Goal: Task Accomplishment & Management: Use online tool/utility

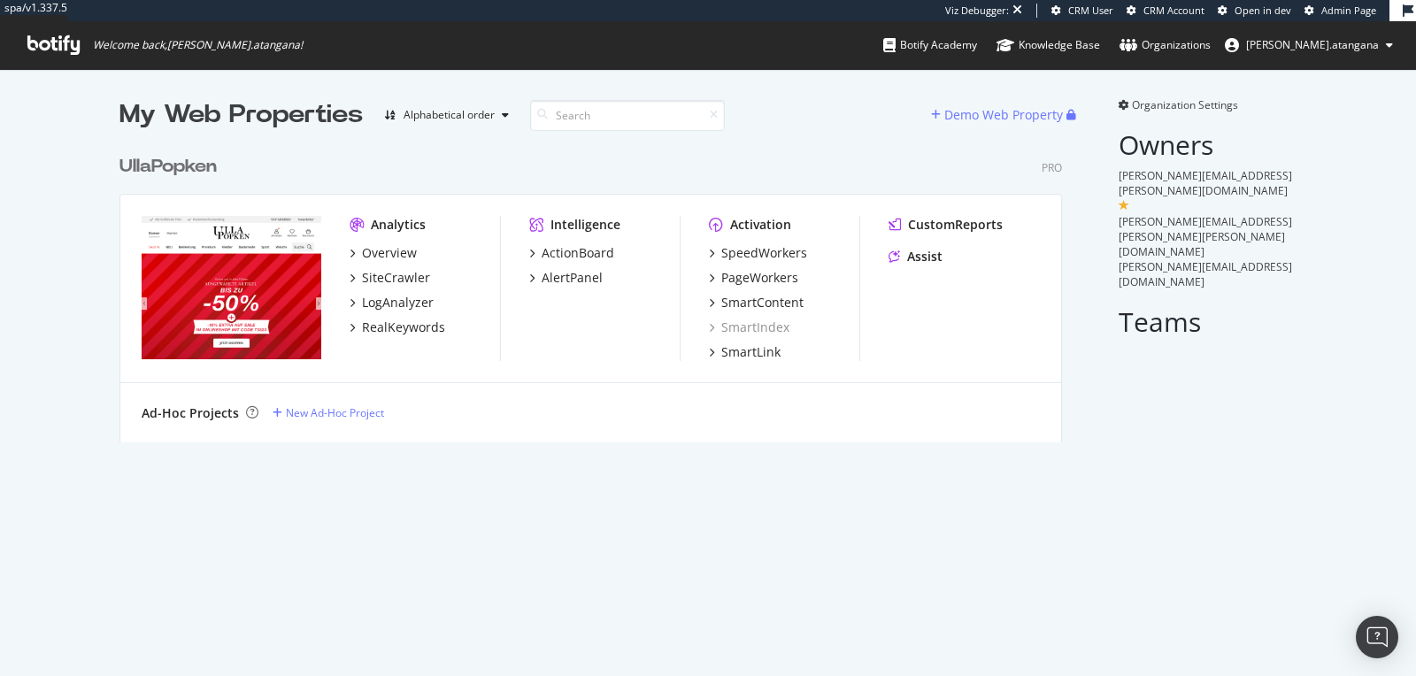
scroll to position [295, 941]
click at [388, 304] on div "LogAnalyzer" at bounding box center [398, 303] width 72 height 18
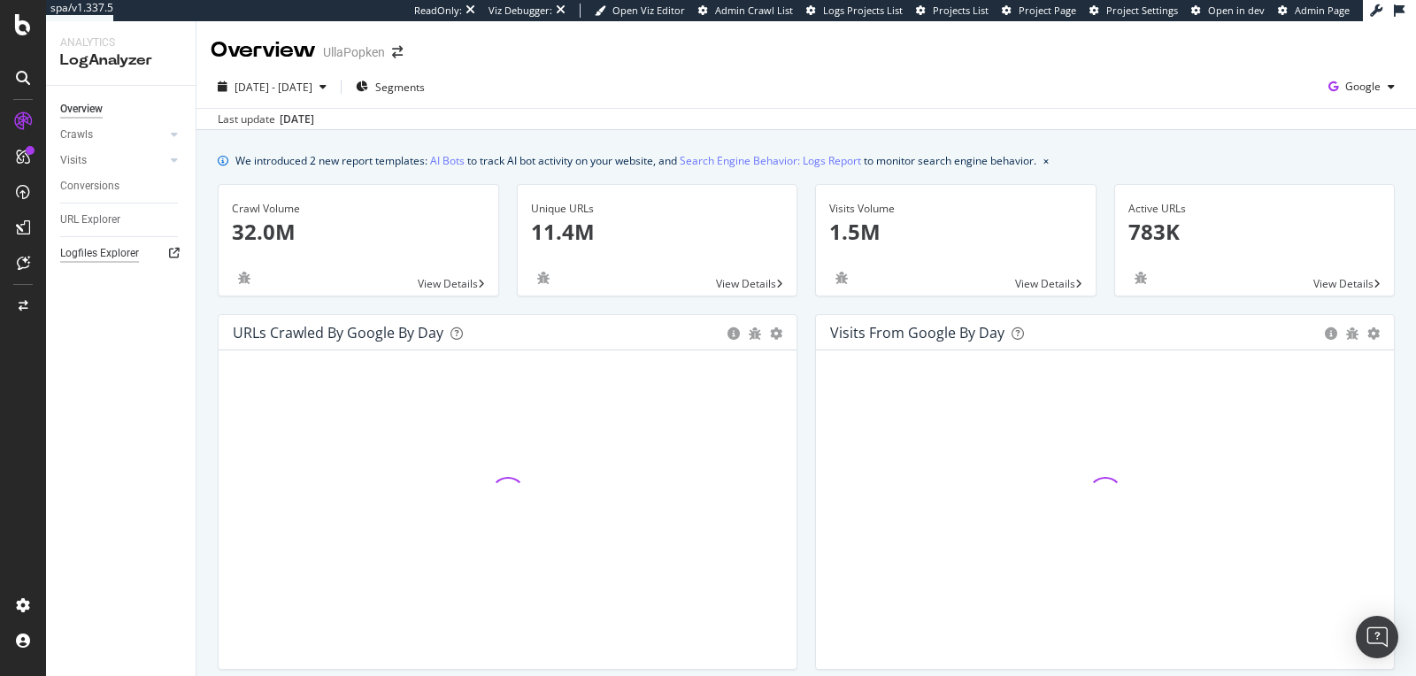
click at [100, 248] on div "Logfiles Explorer" at bounding box center [99, 253] width 79 height 19
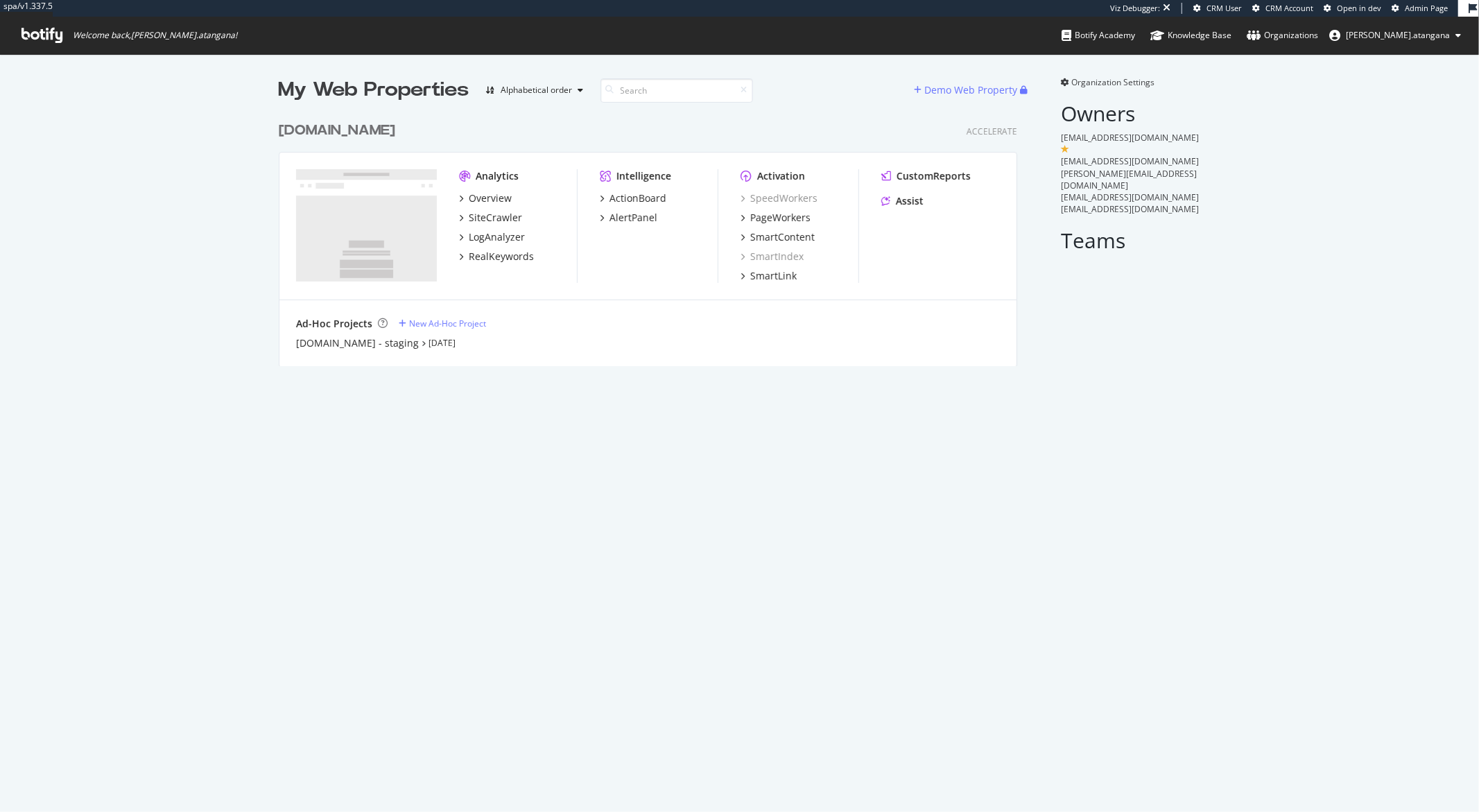
scroll to position [250, 738]
click at [473, 237] on div "LogAnalyzer" at bounding box center [497, 237] width 56 height 14
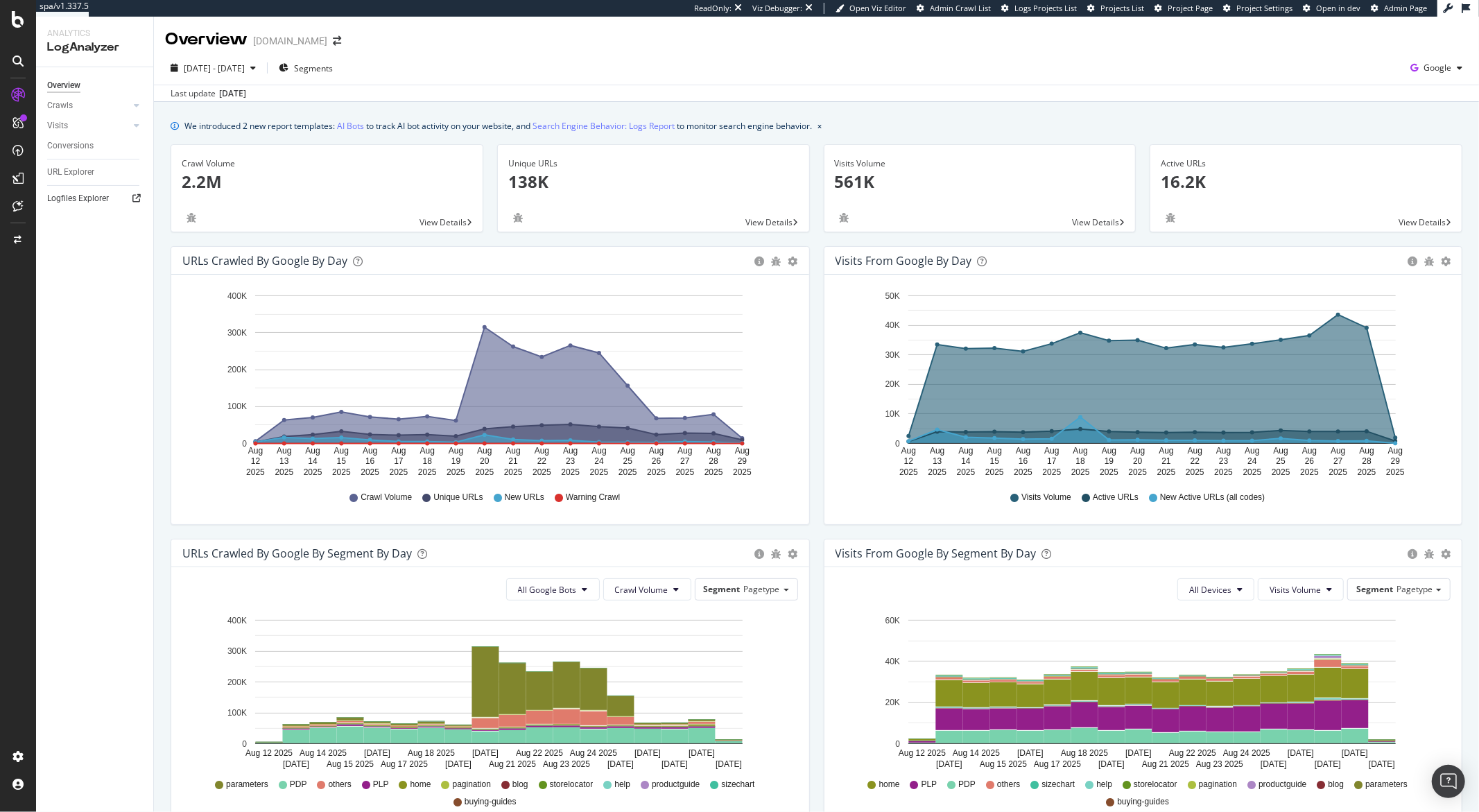
click at [117, 198] on link "Logfiles Explorer" at bounding box center [95, 198] width 96 height 15
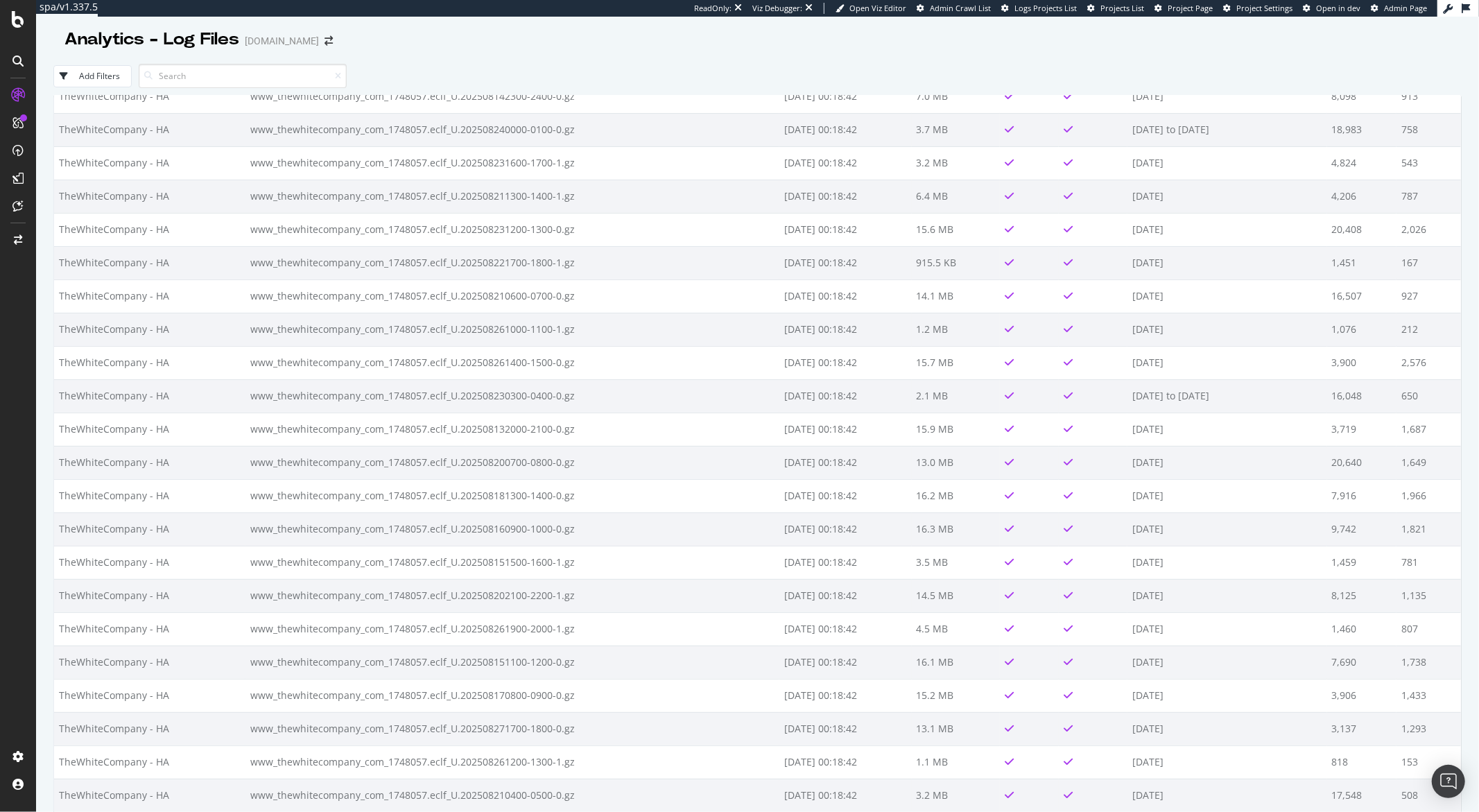
scroll to position [18852, 0]
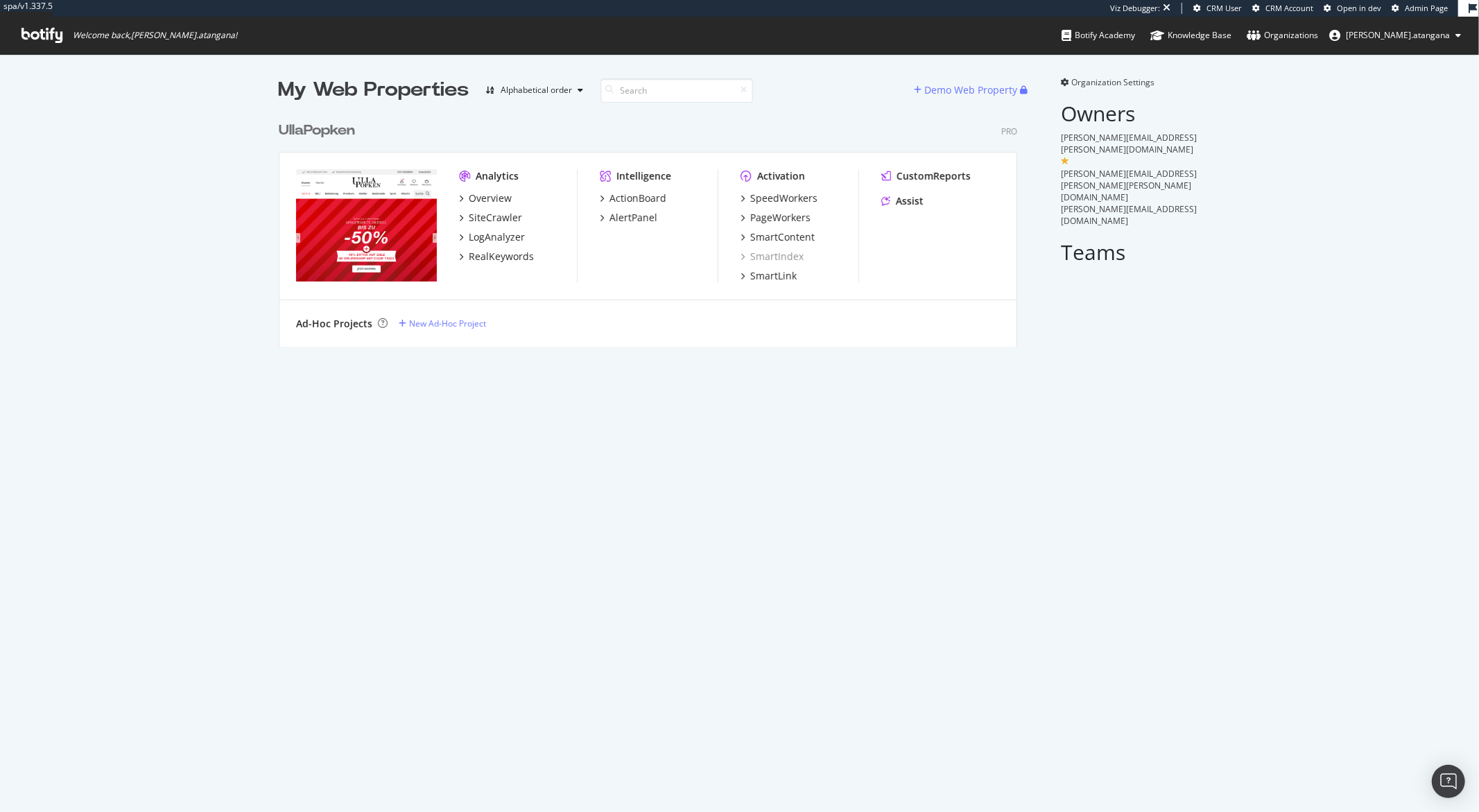
scroll to position [231, 738]
click at [484, 218] on div "SiteCrawler" at bounding box center [495, 218] width 53 height 14
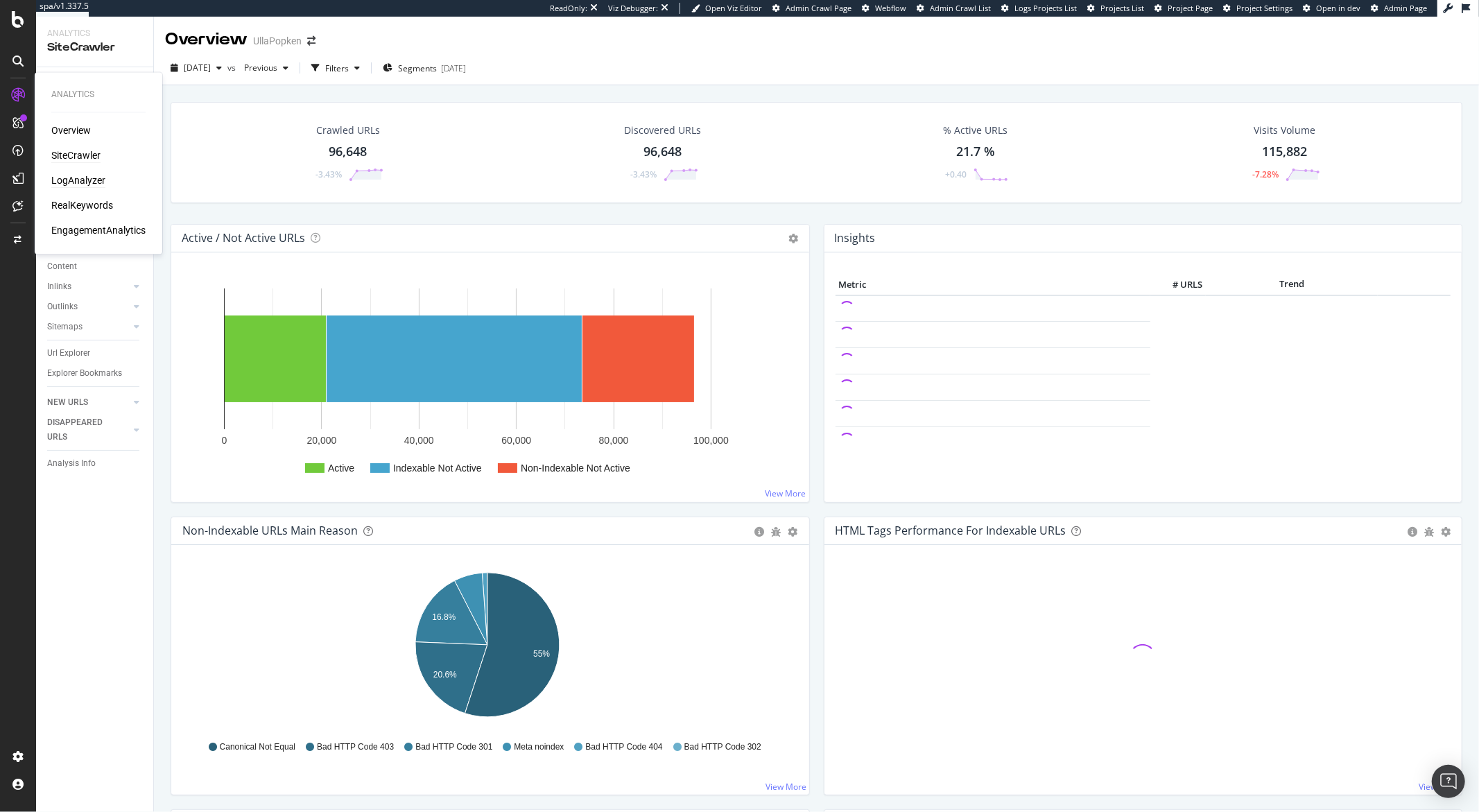
click at [75, 182] on div "LogAnalyzer" at bounding box center [78, 181] width 54 height 14
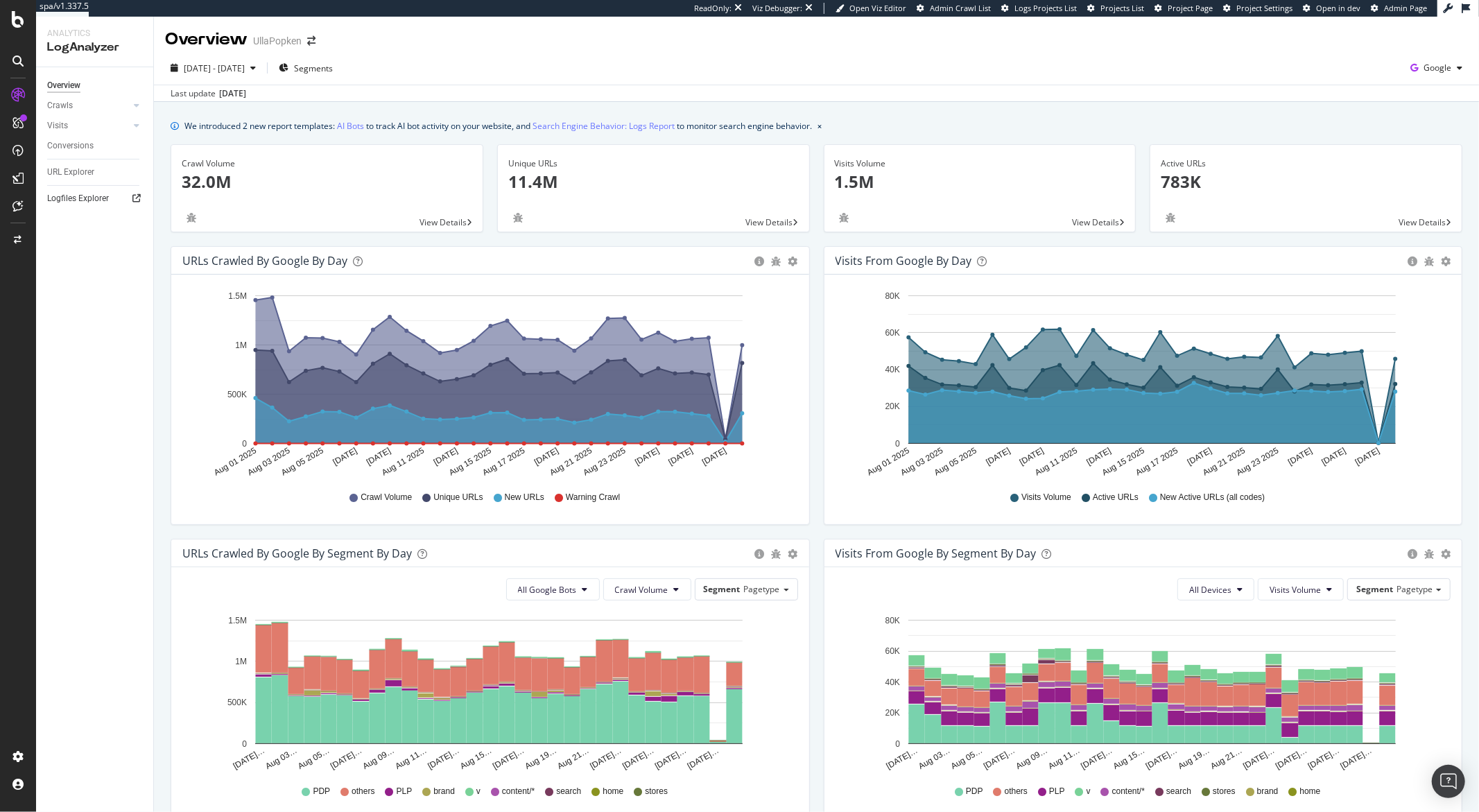
click at [113, 198] on link "Logfiles Explorer" at bounding box center [95, 198] width 96 height 15
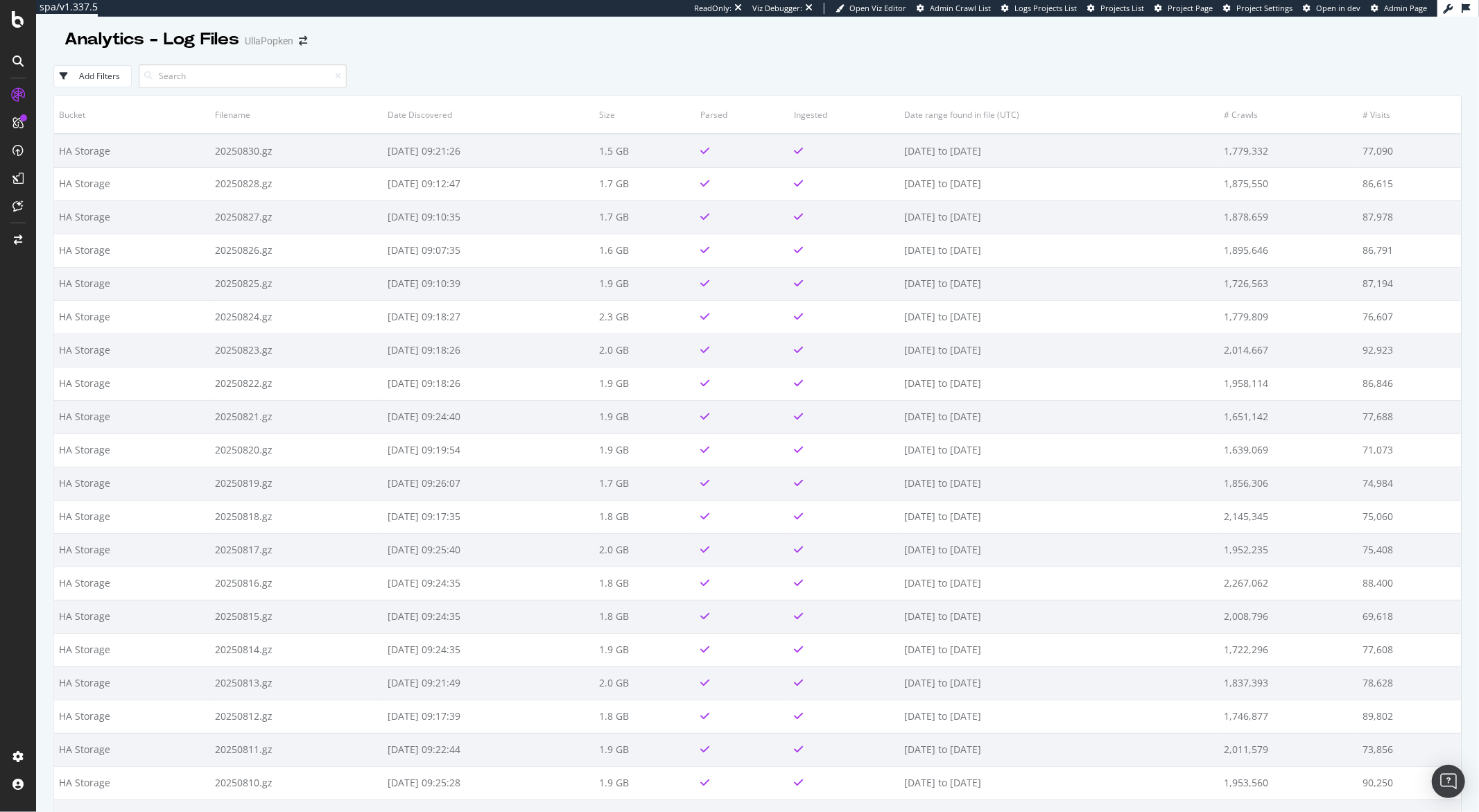
click at [494, 85] on div "Add Filters" at bounding box center [757, 76] width 1408 height 38
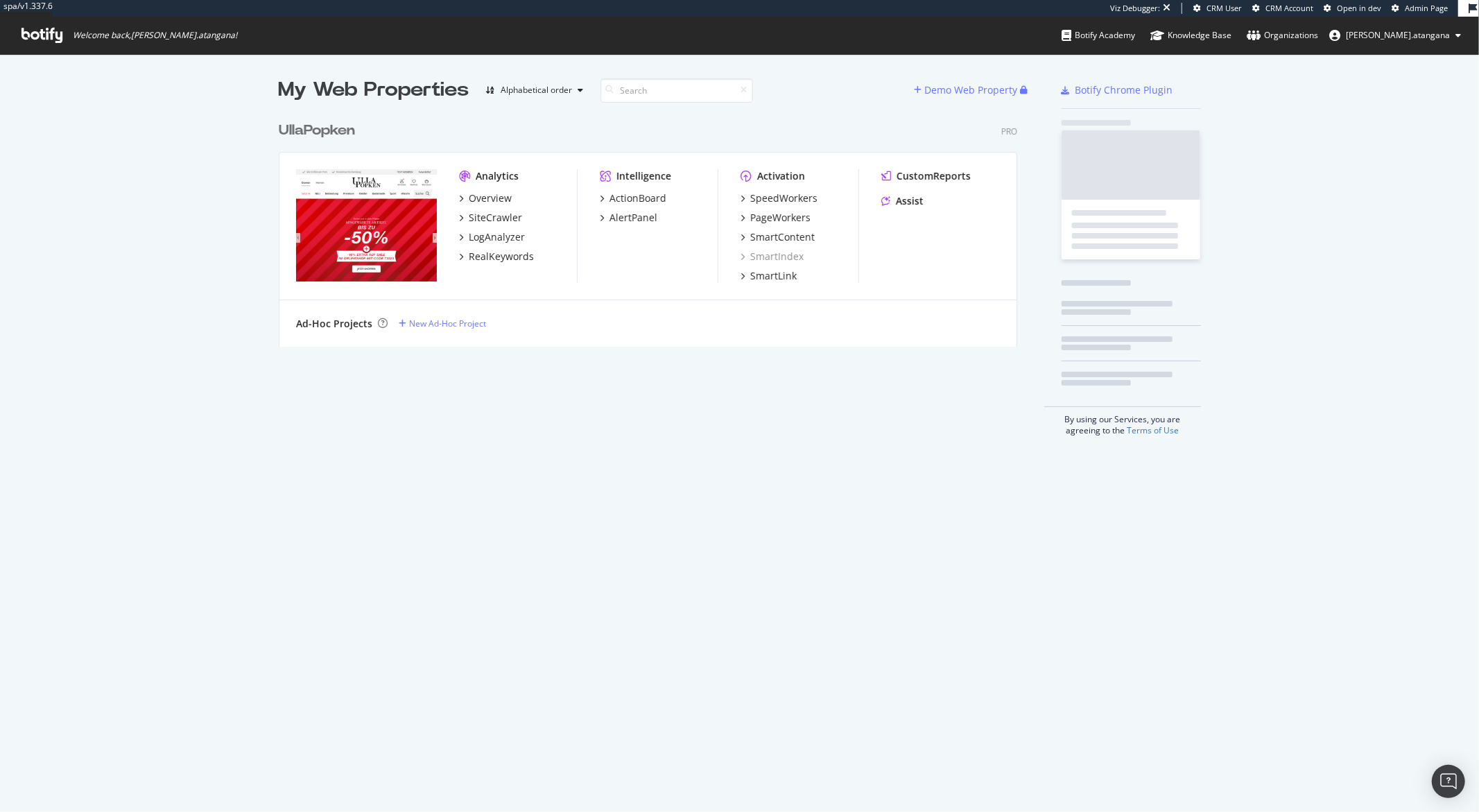
scroll to position [231, 738]
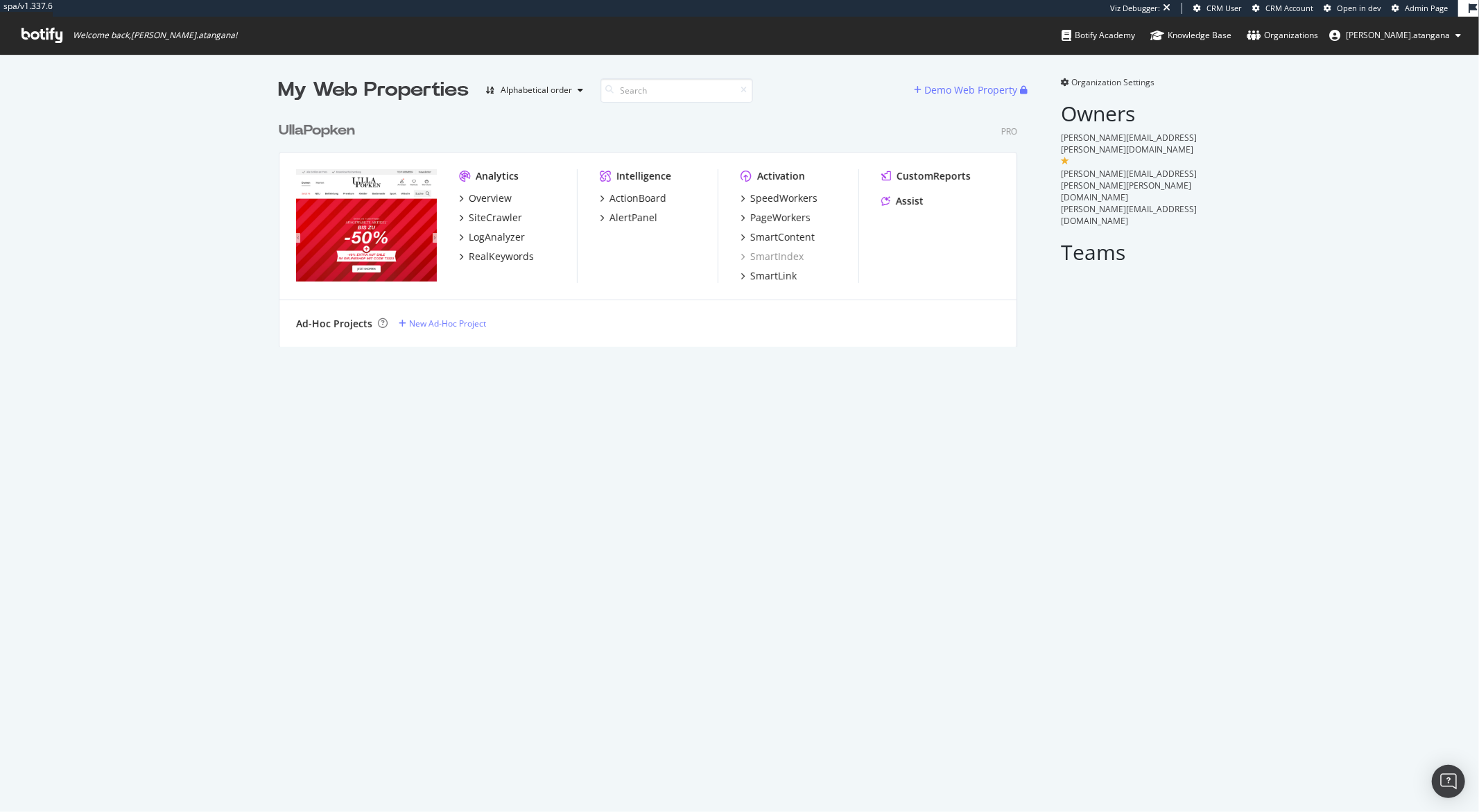
scroll to position [231, 738]
click at [1310, 38] on div "Organizations" at bounding box center [1282, 35] width 71 height 14
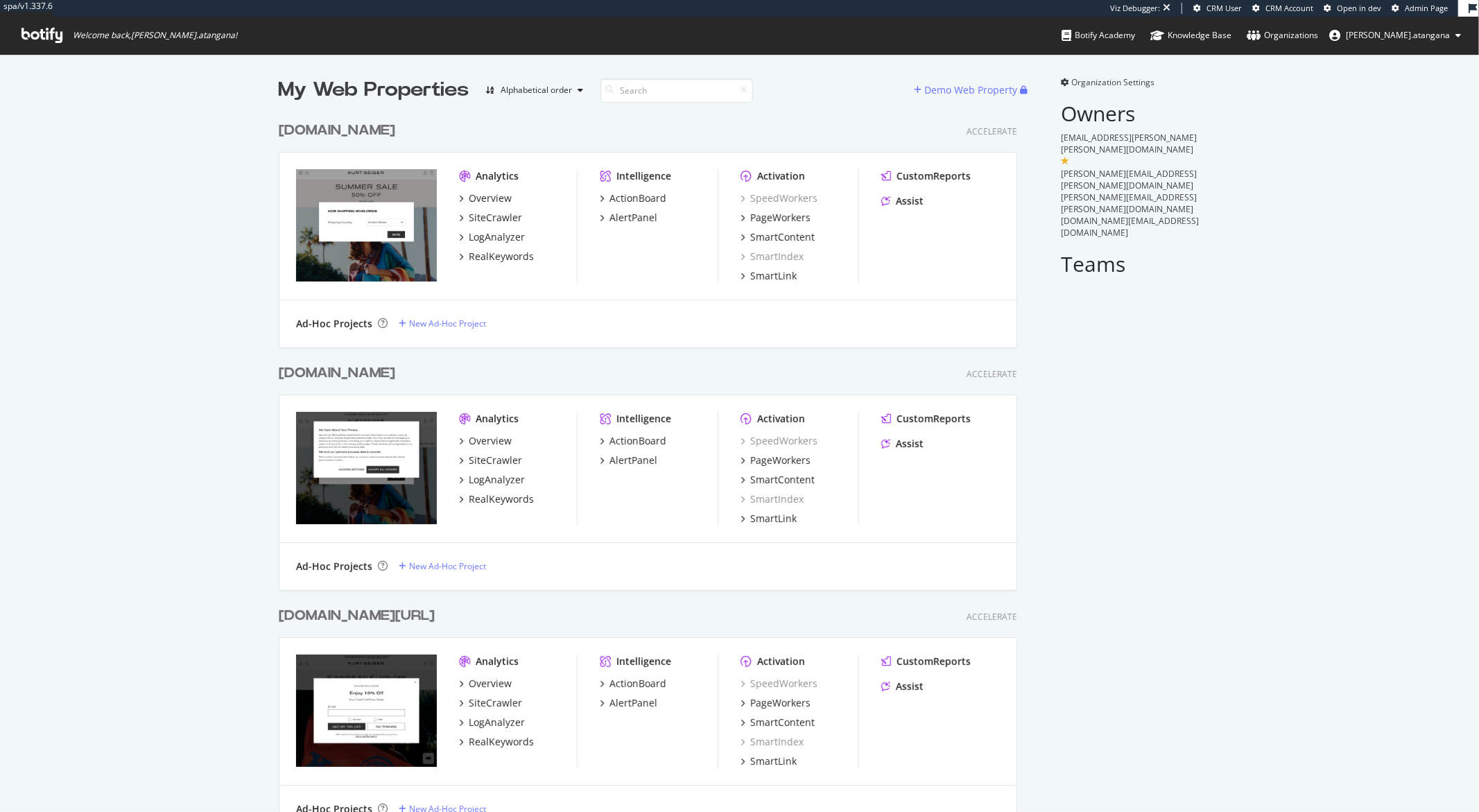
scroll to position [756, 738]
click at [473, 485] on div "LogAnalyzer" at bounding box center [497, 480] width 56 height 14
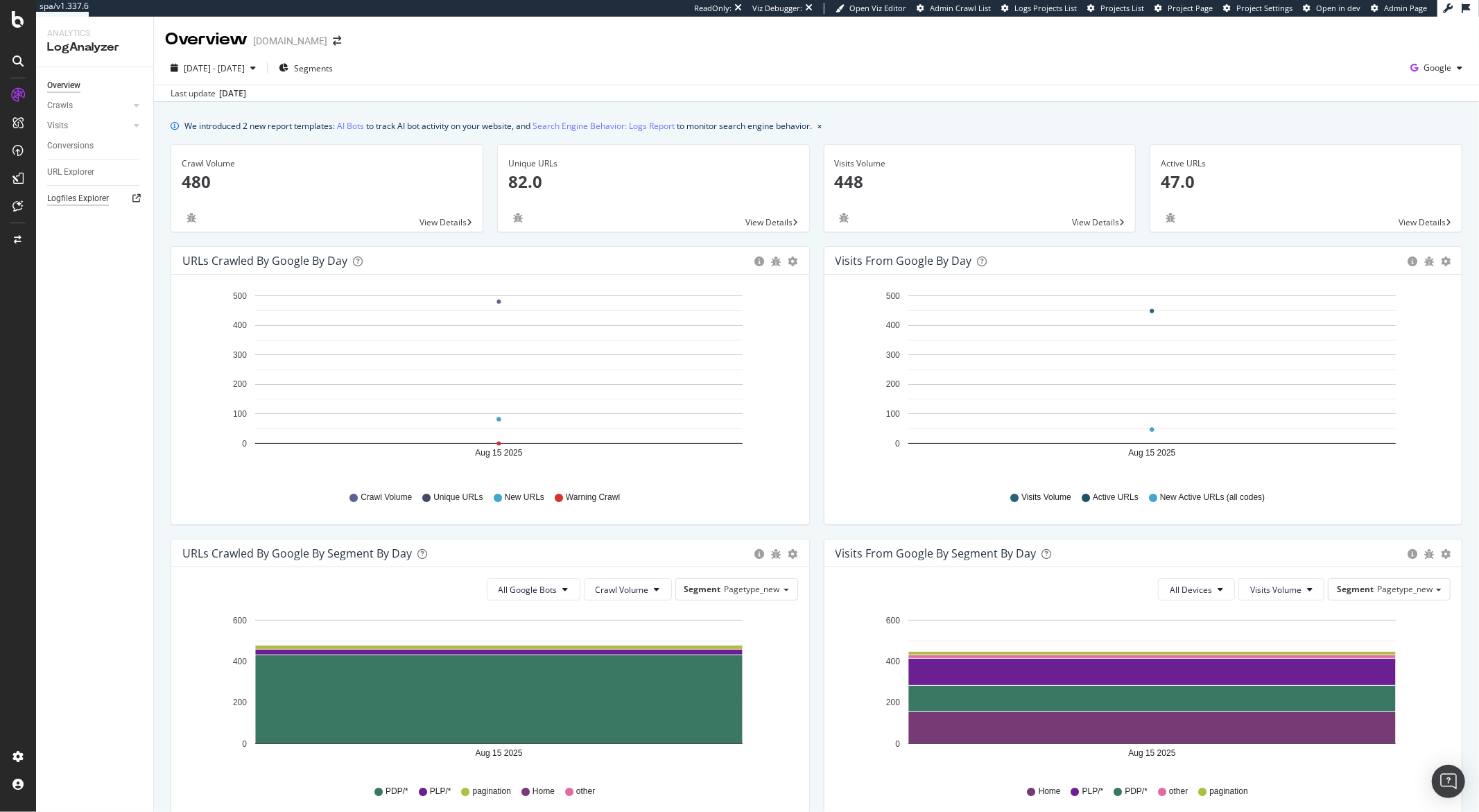
click at [90, 201] on div "Logfiles Explorer" at bounding box center [78, 198] width 62 height 15
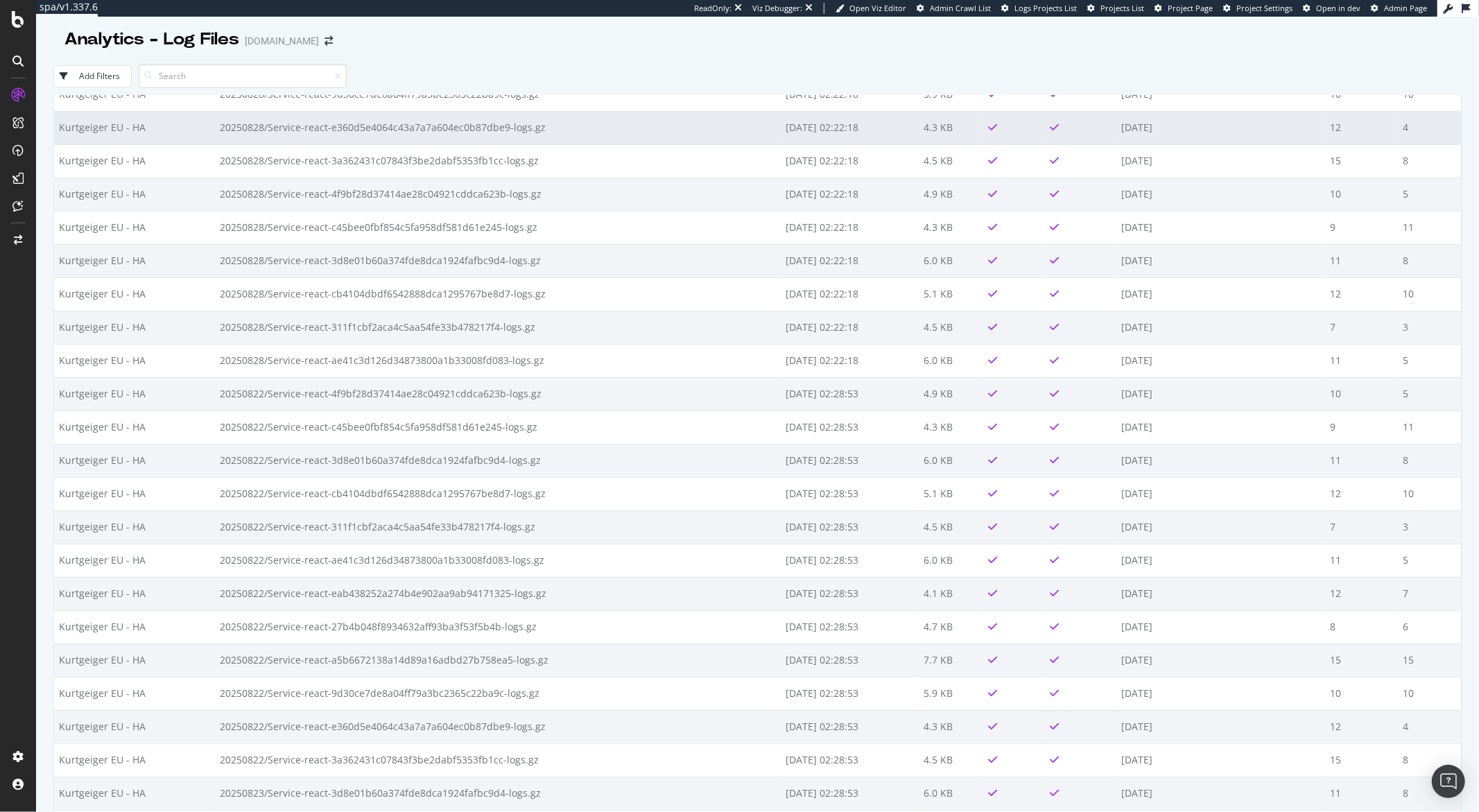
scroll to position [110, 0]
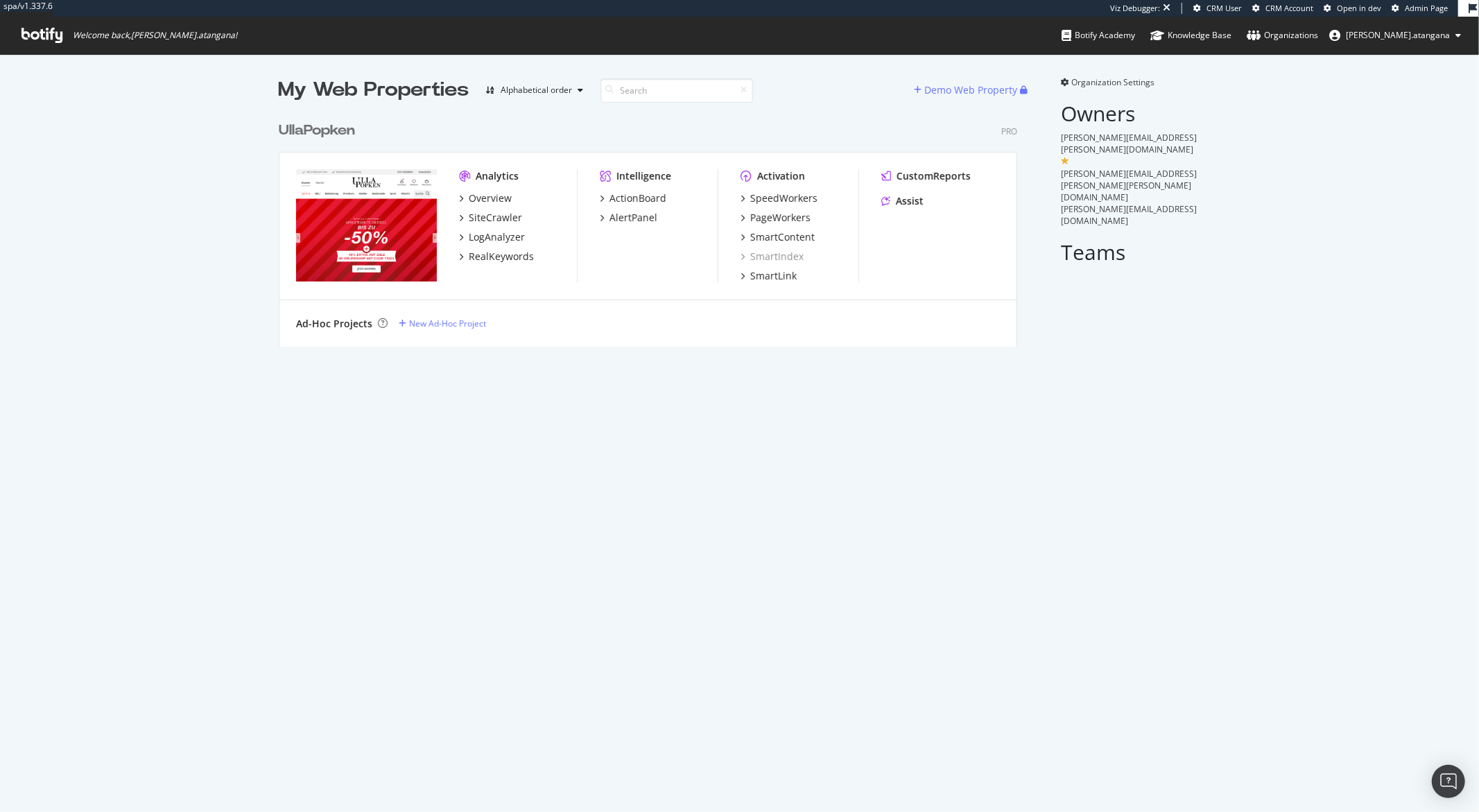
scroll to position [231, 738]
click at [481, 199] on div "Overview" at bounding box center [490, 198] width 43 height 14
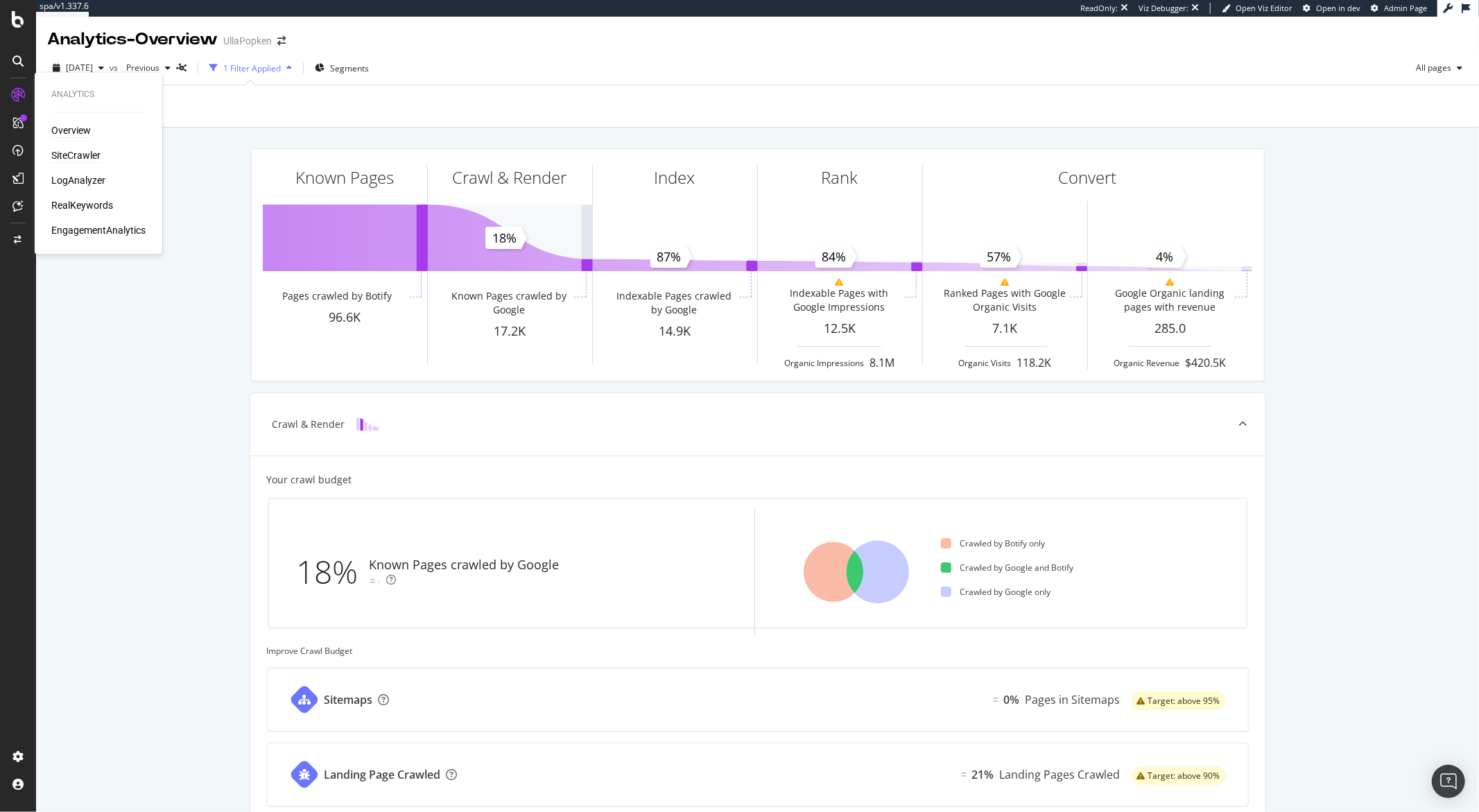
click at [57, 154] on div "SiteCrawler" at bounding box center [75, 156] width 49 height 14
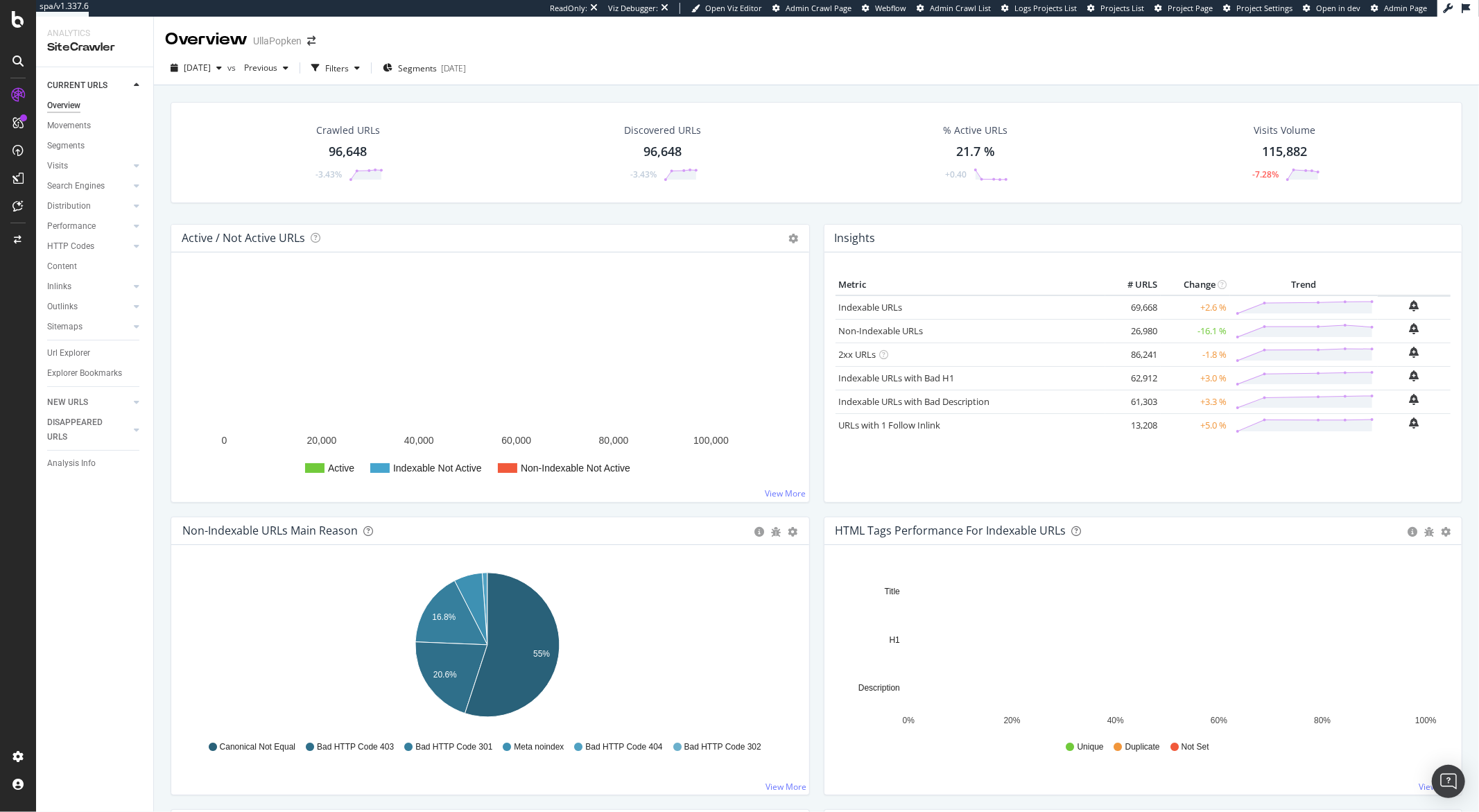
scroll to position [3, 0]
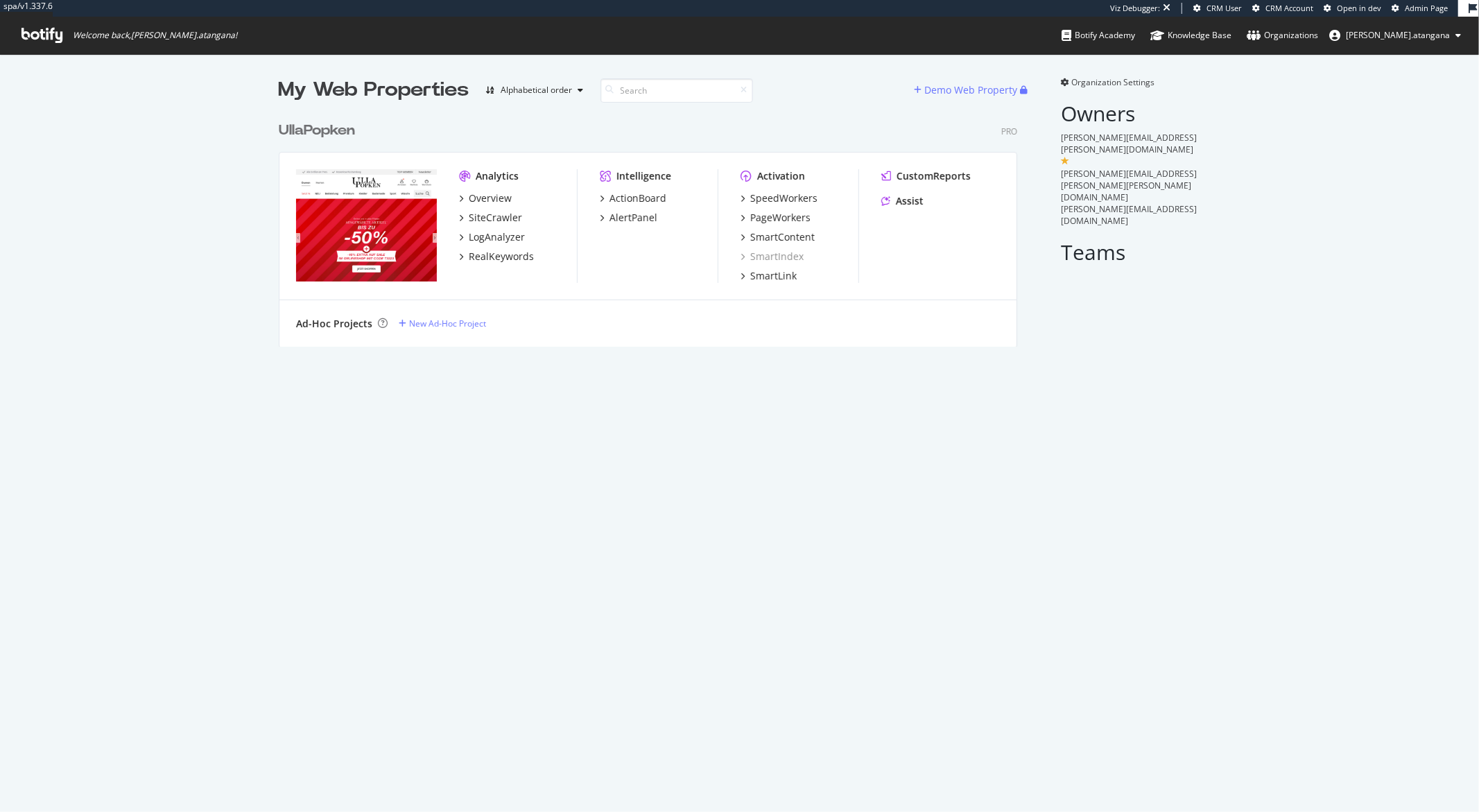
scroll to position [231, 738]
click at [1414, 13] on span "Admin Page" at bounding box center [1426, 8] width 43 height 10
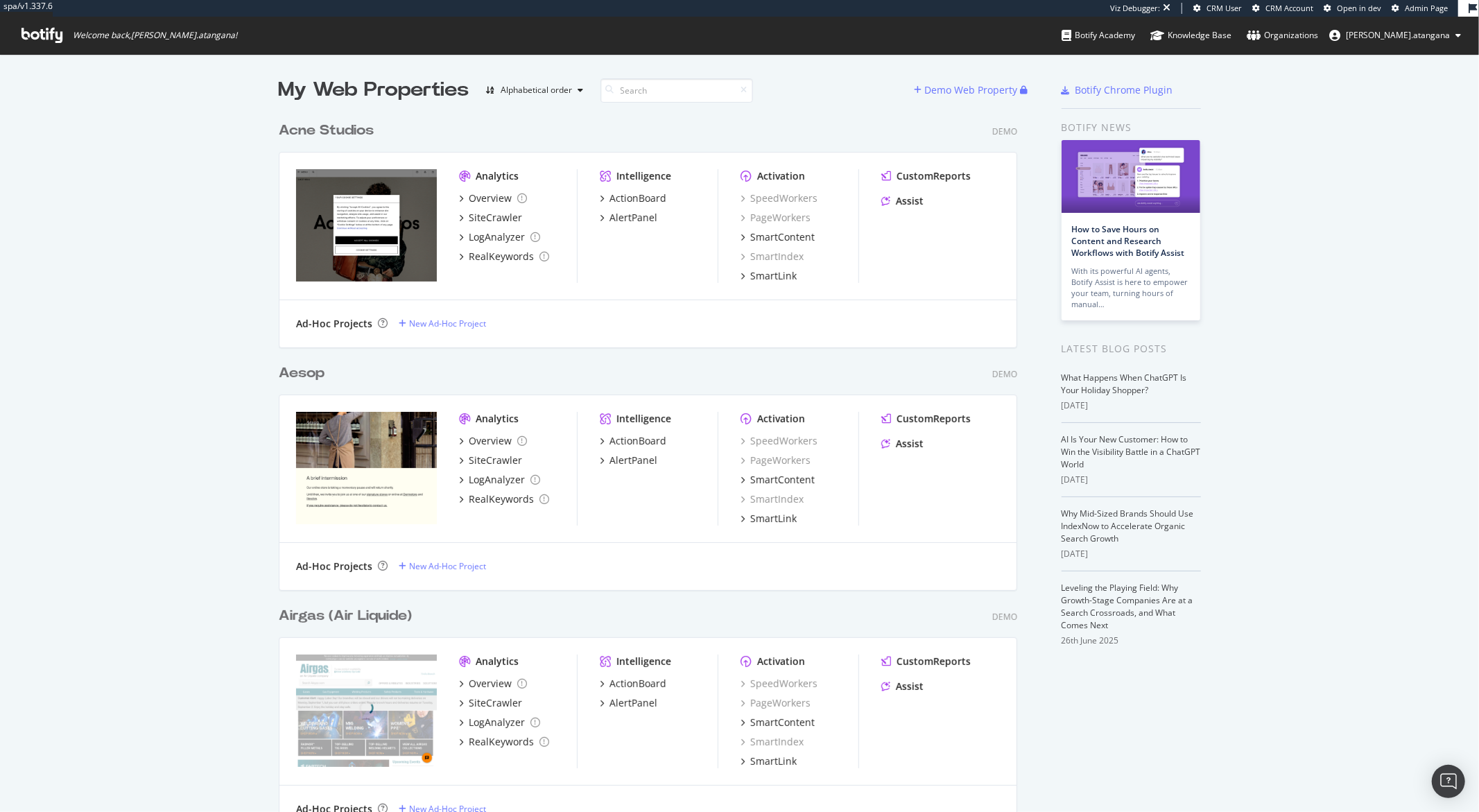
scroll to position [3366, 738]
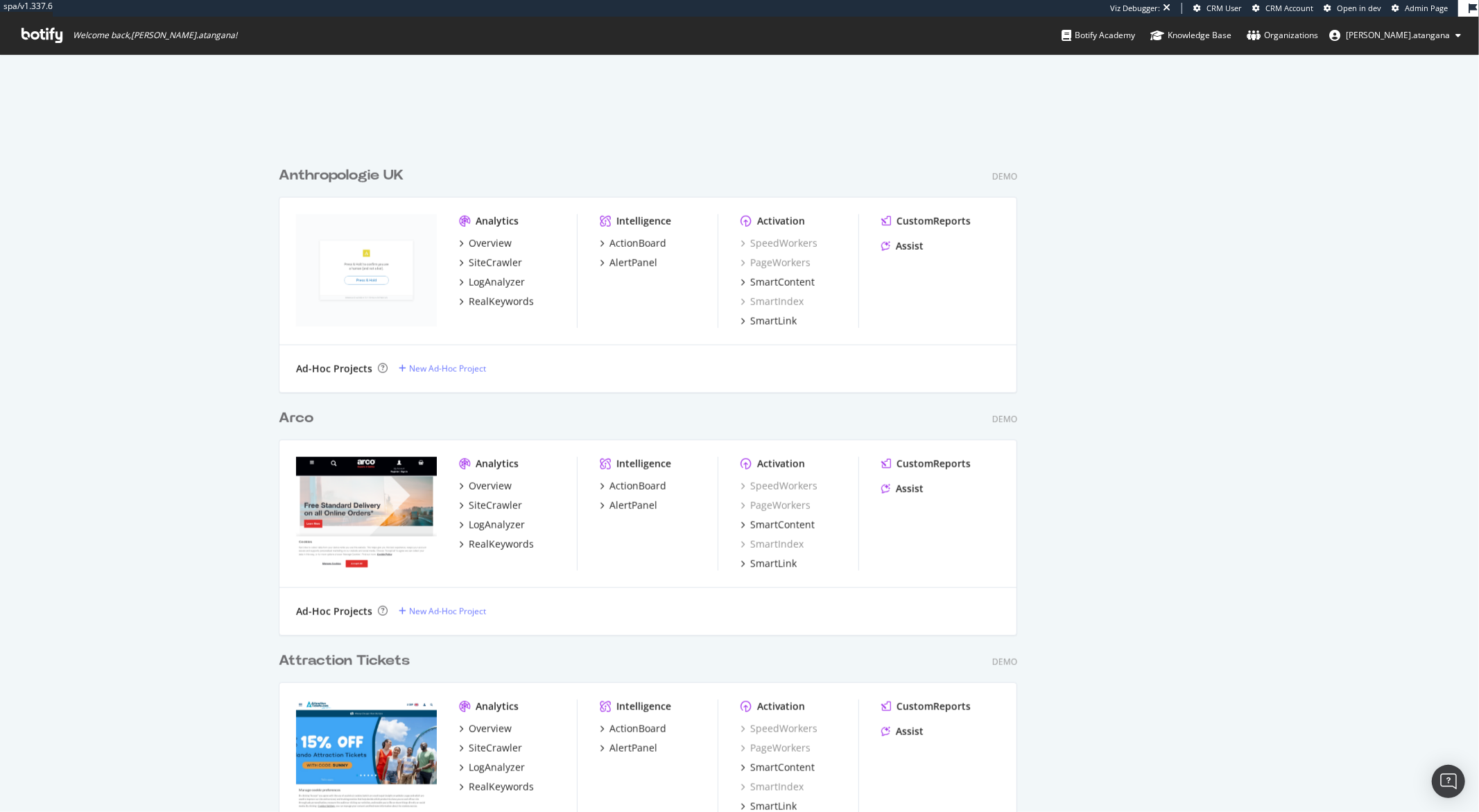
scroll to position [6896, 738]
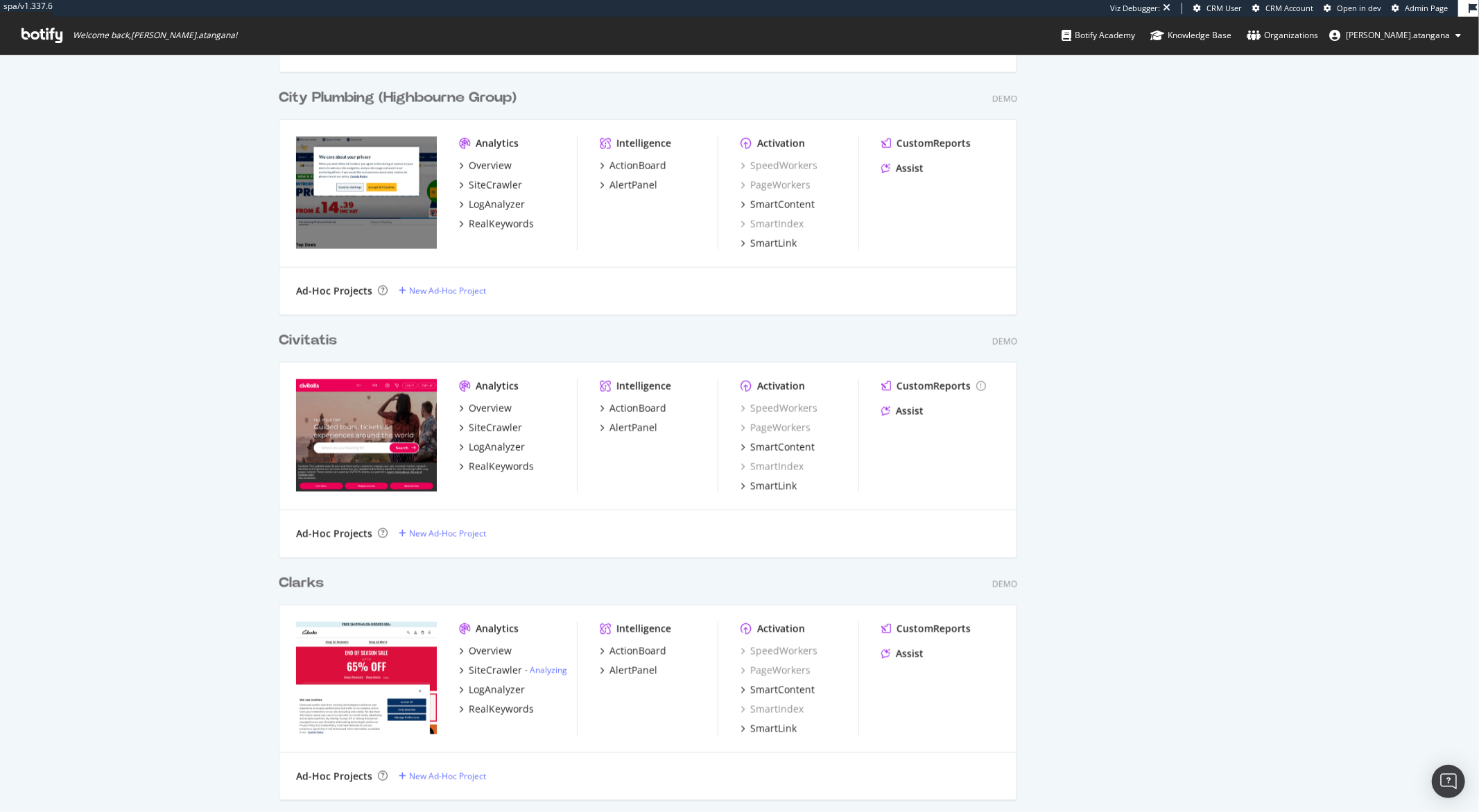
scroll to position [0, 0]
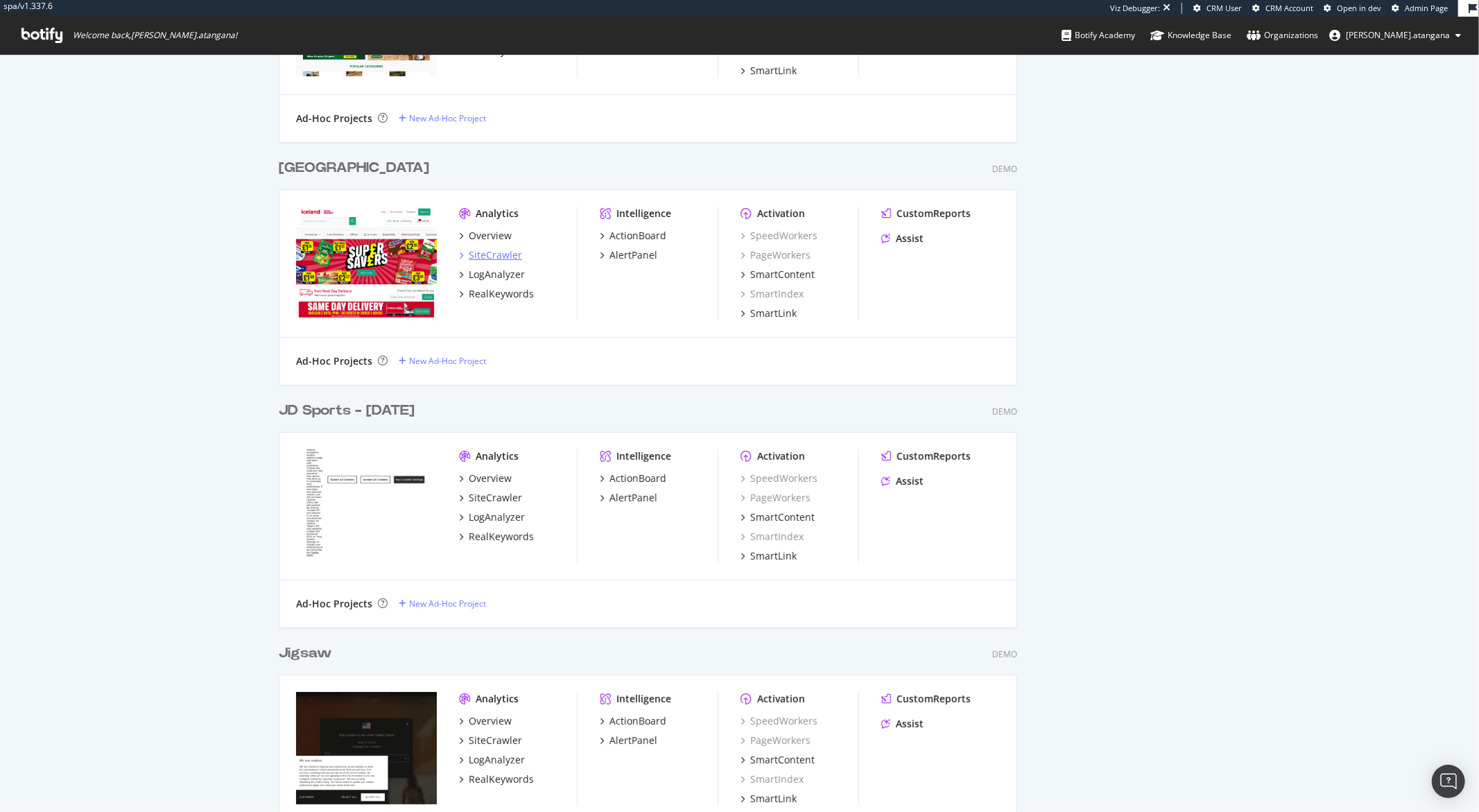
click at [481, 250] on div "SiteCrawler" at bounding box center [495, 256] width 53 height 14
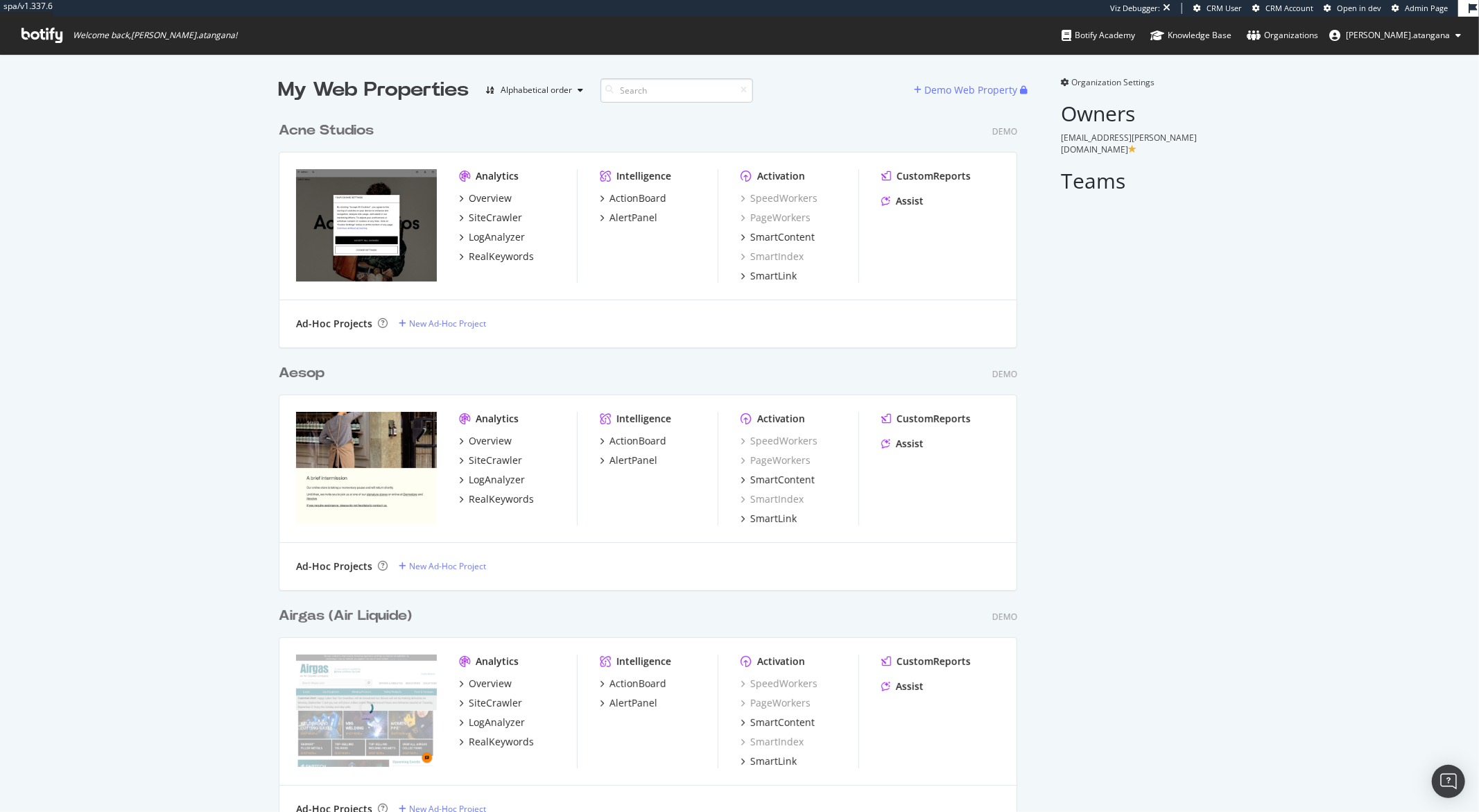
click at [624, 92] on input at bounding box center [676, 90] width 153 height 24
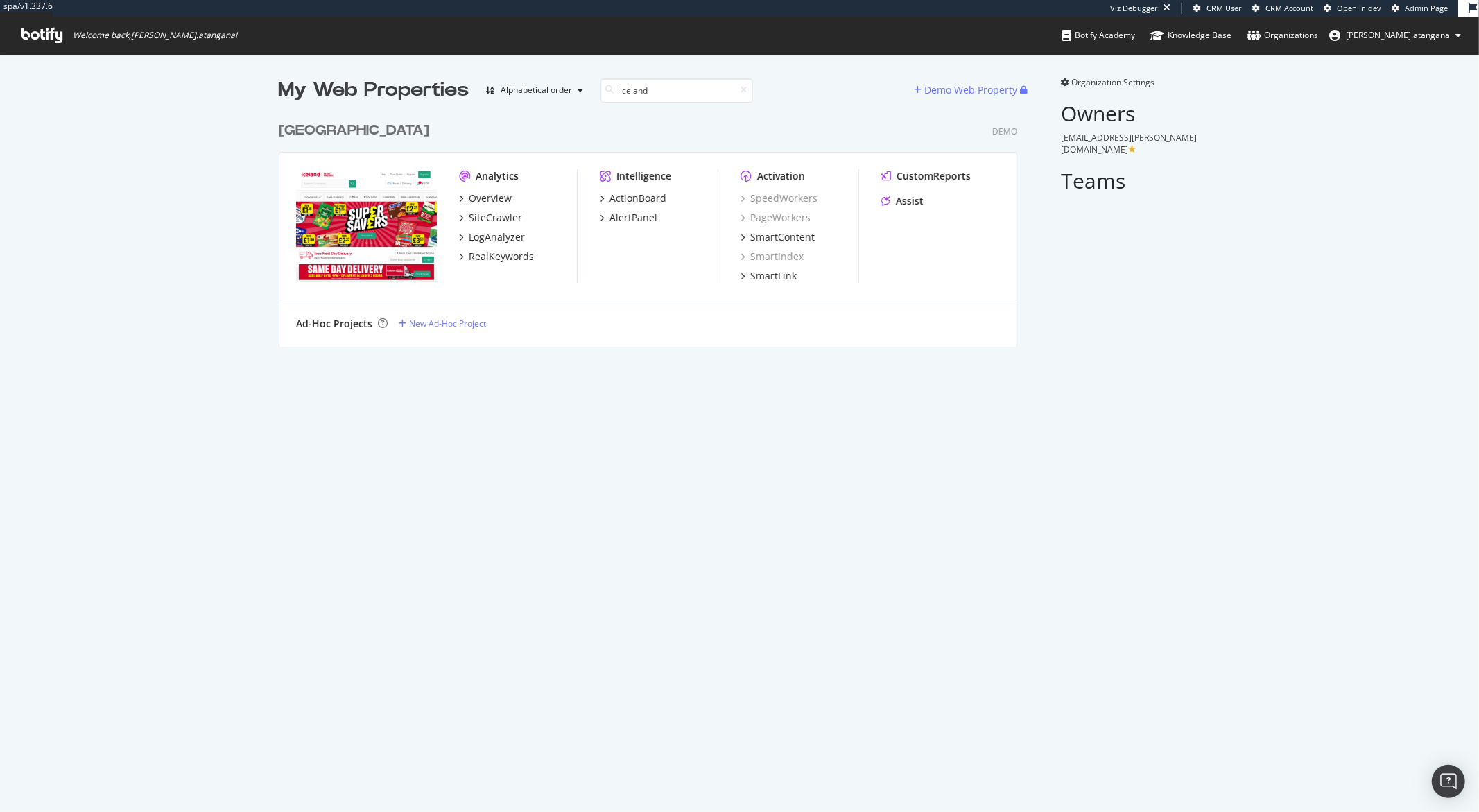
type input "iceland"
click at [243, 234] on div "My Web Properties Alphabetical order iceland Demo Web Property [GEOGRAPHIC_DATA…" at bounding box center [739, 212] width 1479 height 315
click at [304, 133] on b "[GEOGRAPHIC_DATA]" at bounding box center [354, 131] width 150 height 14
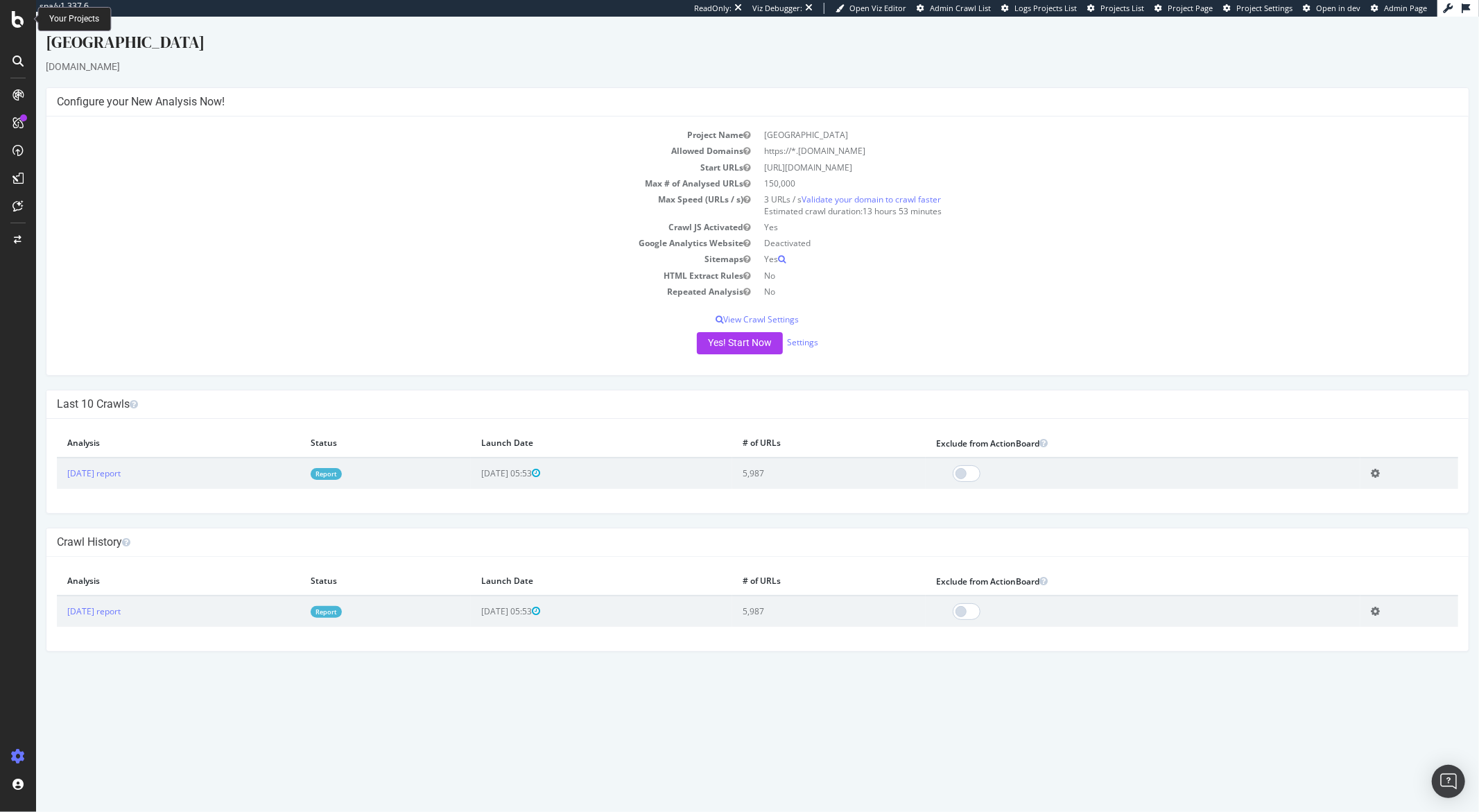
click at [14, 19] on icon at bounding box center [18, 19] width 13 height 16
click at [56, 152] on div "SiteCrawler" at bounding box center [75, 156] width 49 height 14
